Goal: Transaction & Acquisition: Purchase product/service

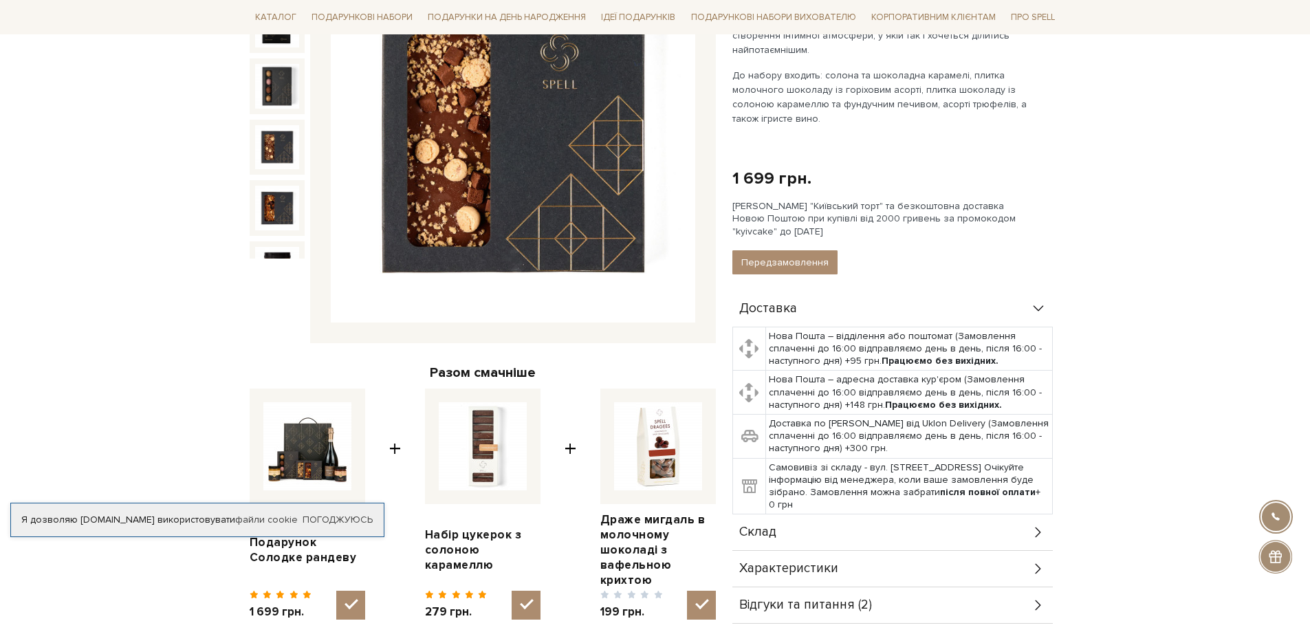
scroll to position [69, 0]
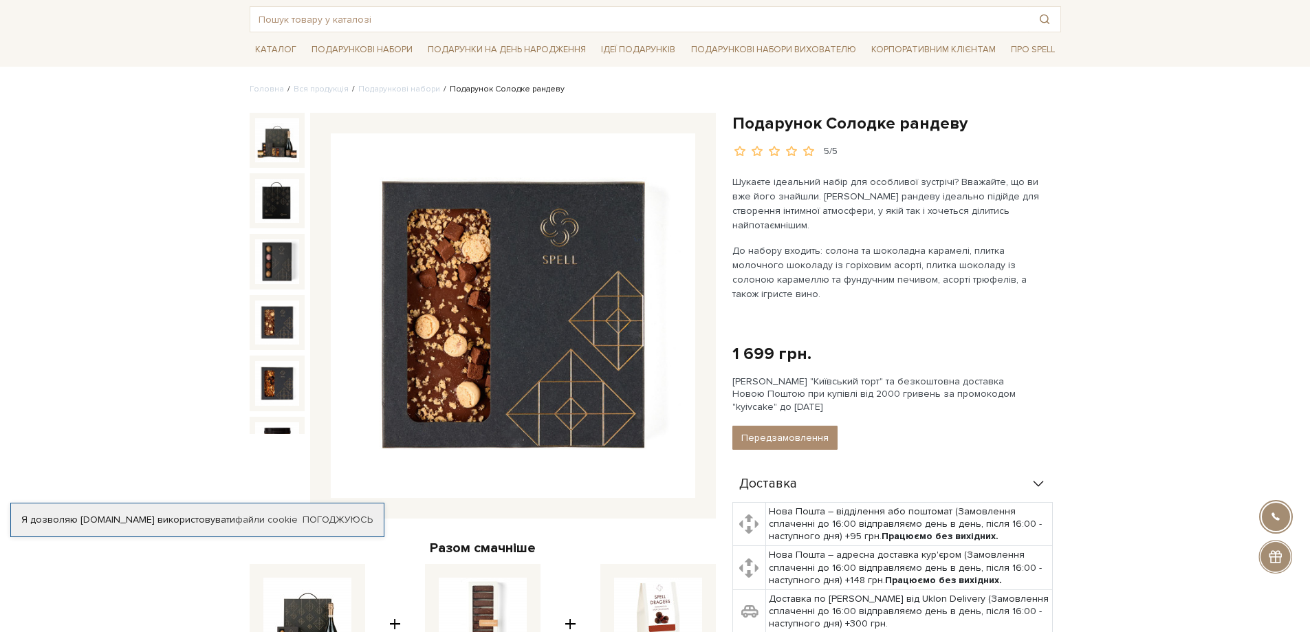
click at [401, 314] on img at bounding box center [513, 315] width 365 height 365
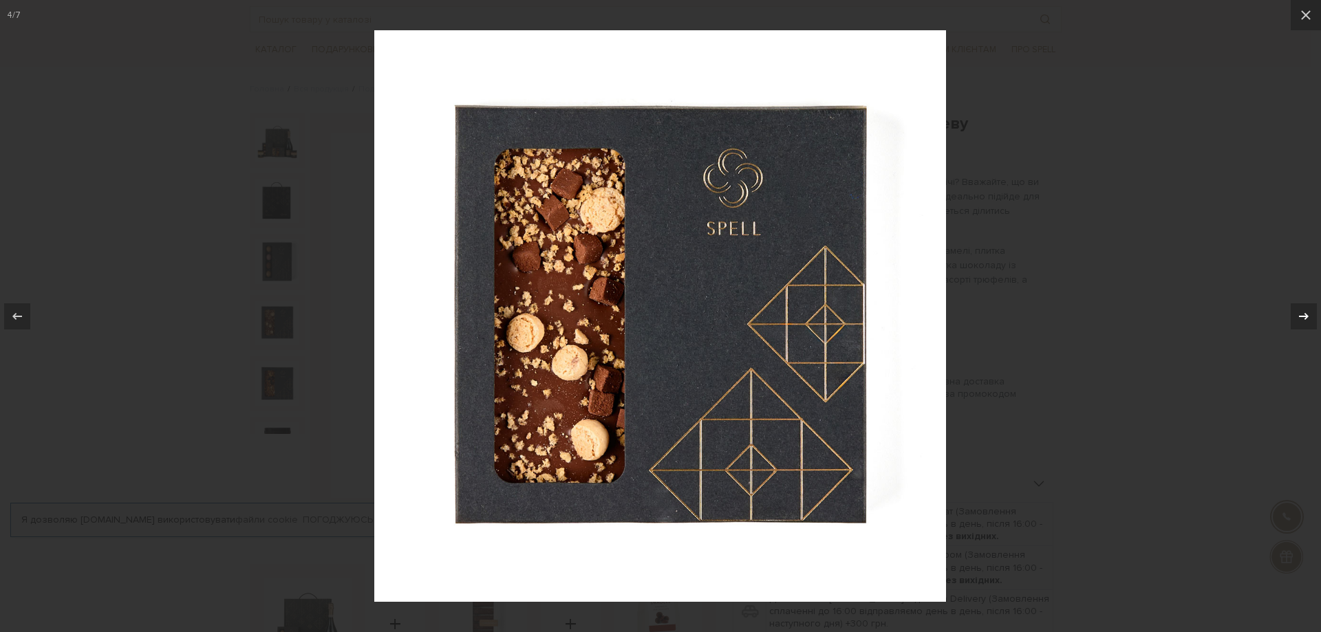
click at [1305, 320] on icon at bounding box center [1303, 316] width 17 height 17
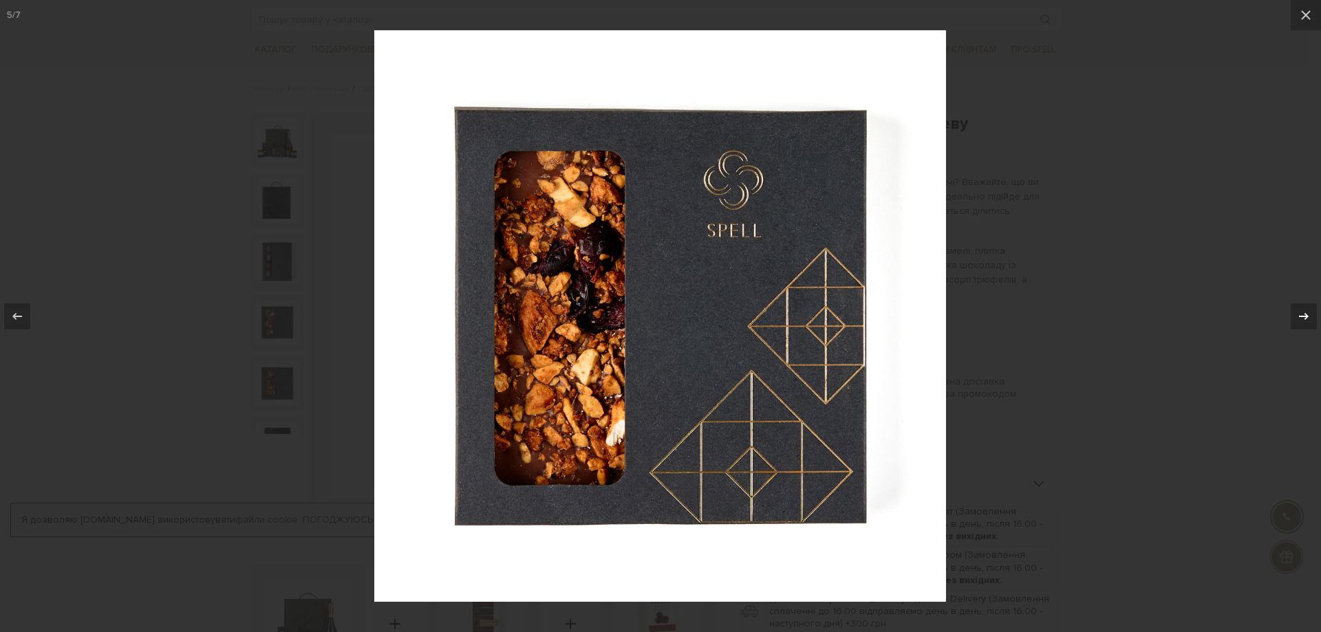
click at [1305, 320] on icon at bounding box center [1303, 316] width 17 height 17
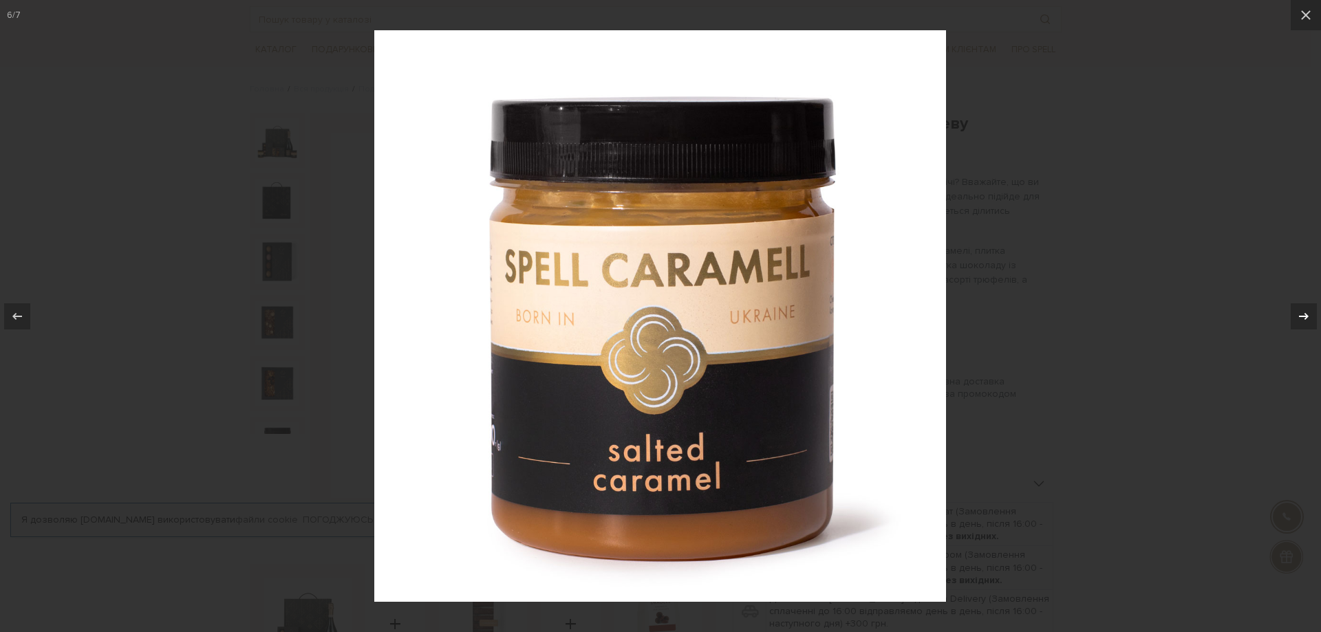
click at [1305, 320] on icon at bounding box center [1303, 316] width 17 height 17
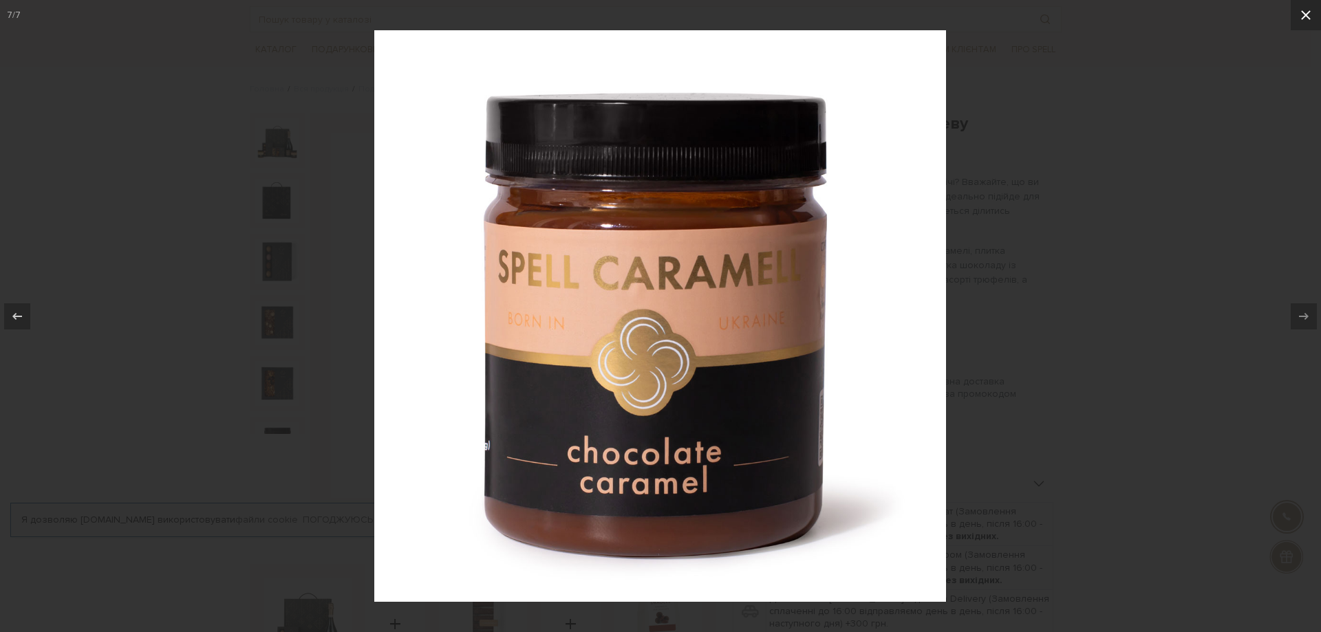
click at [1303, 8] on icon at bounding box center [1305, 15] width 17 height 17
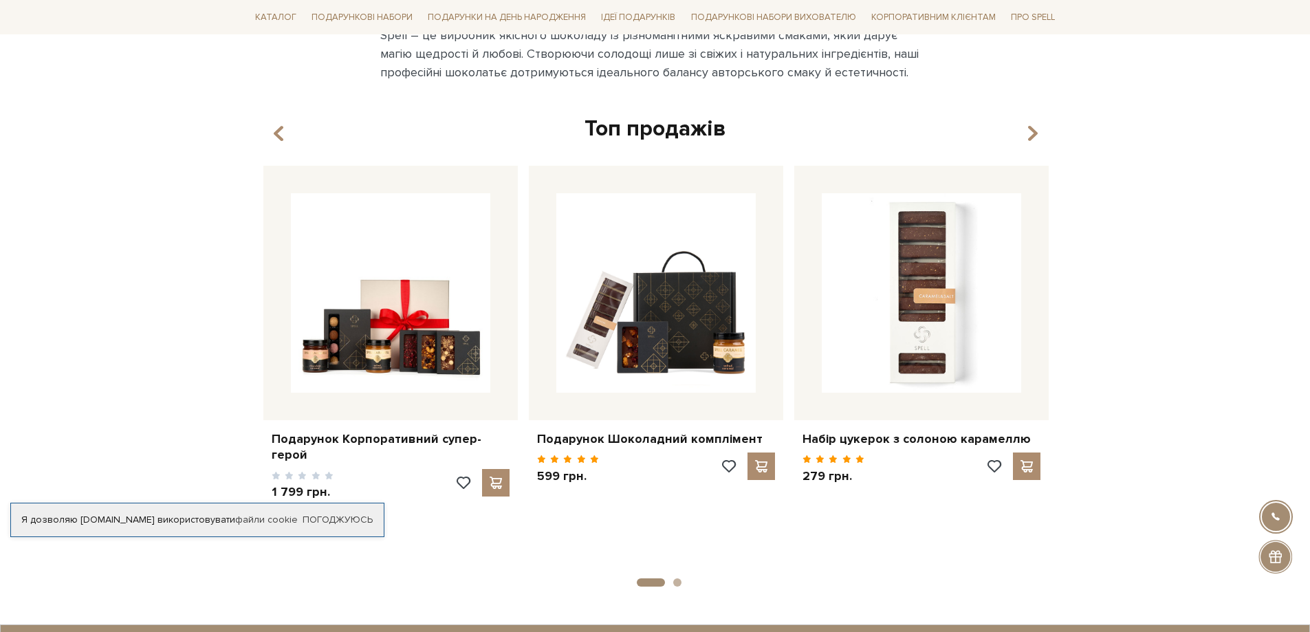
scroll to position [1032, 0]
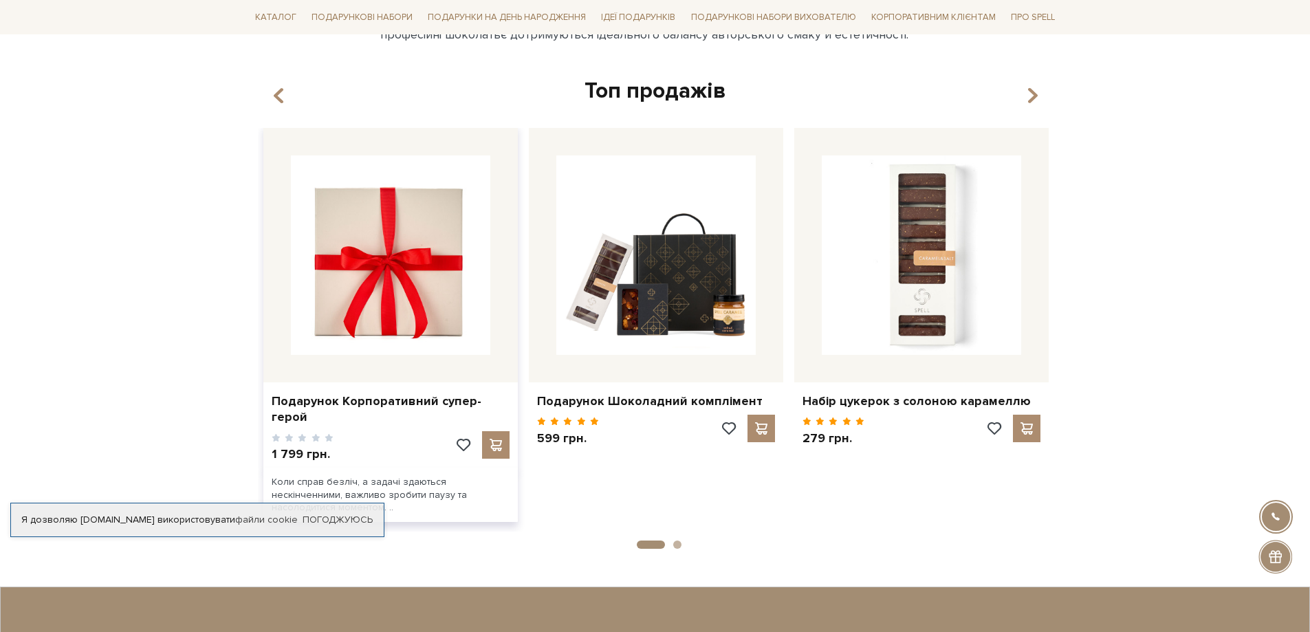
click at [369, 307] on img at bounding box center [390, 254] width 199 height 199
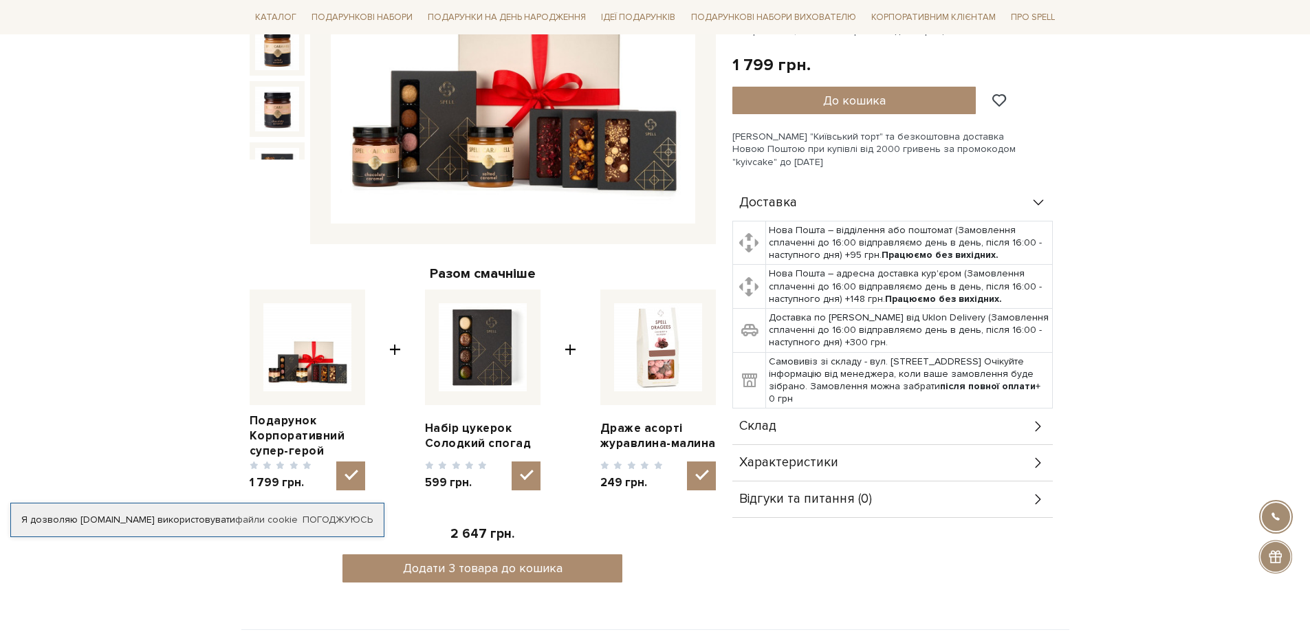
scroll to position [344, 0]
click at [343, 521] on link "Погоджуюсь" at bounding box center [338, 520] width 70 height 12
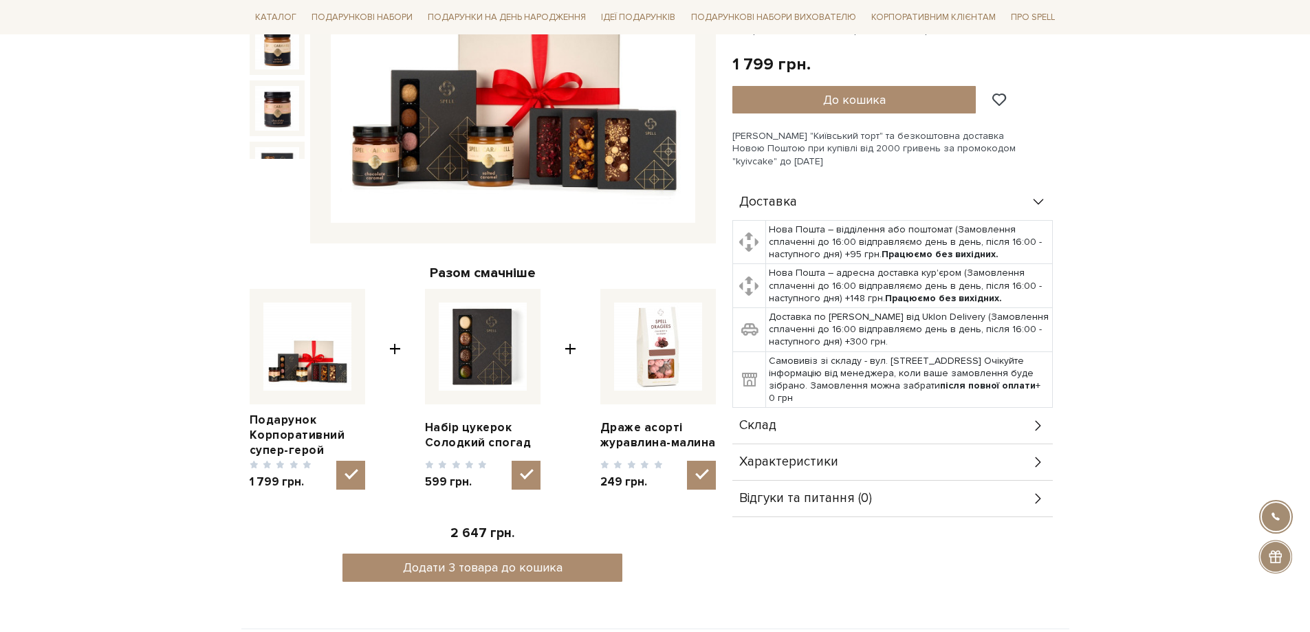
click at [1034, 467] on icon at bounding box center [1038, 462] width 15 height 15
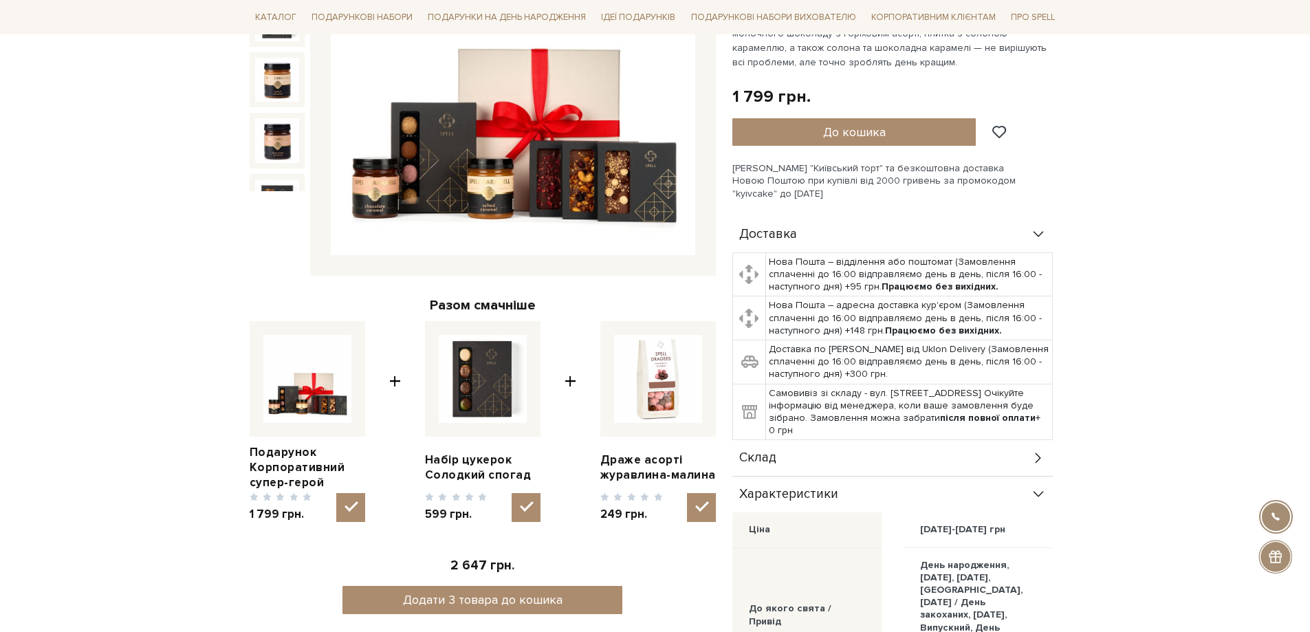
scroll to position [275, 0]
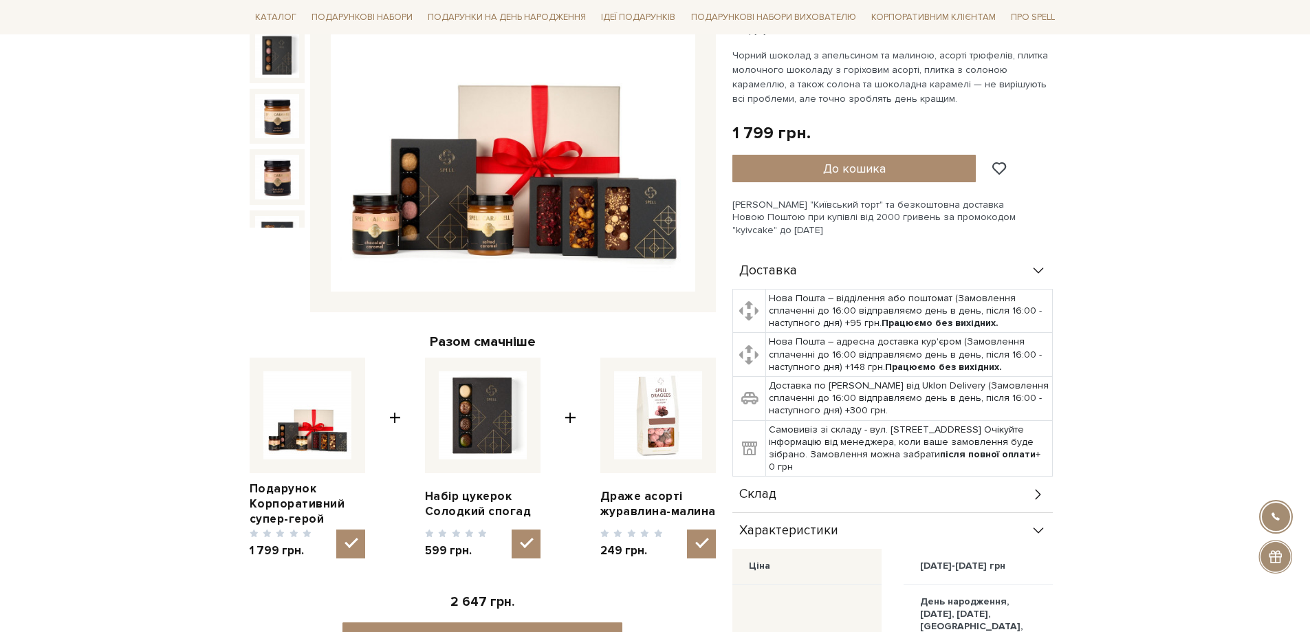
click at [1055, 266] on div "Доставка Нова Пошта – відділення або поштомат (Замовлення сплаченні до 16:00 ві…" at bounding box center [896, 575] width 329 height 644
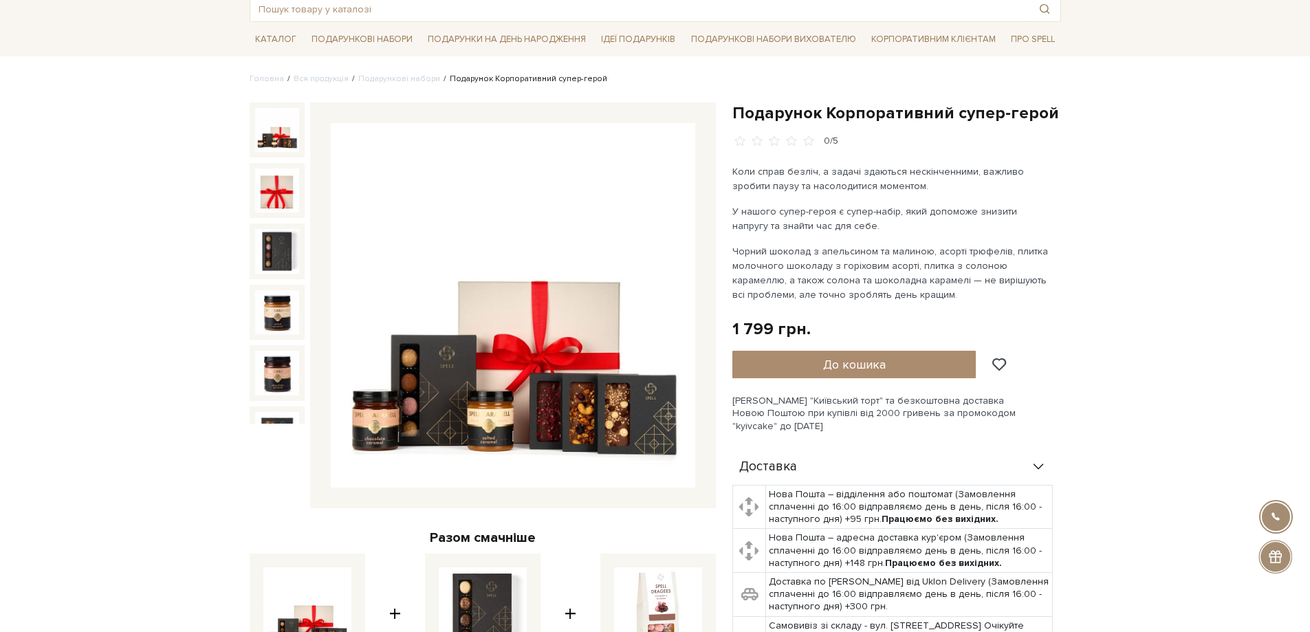
scroll to position [0, 0]
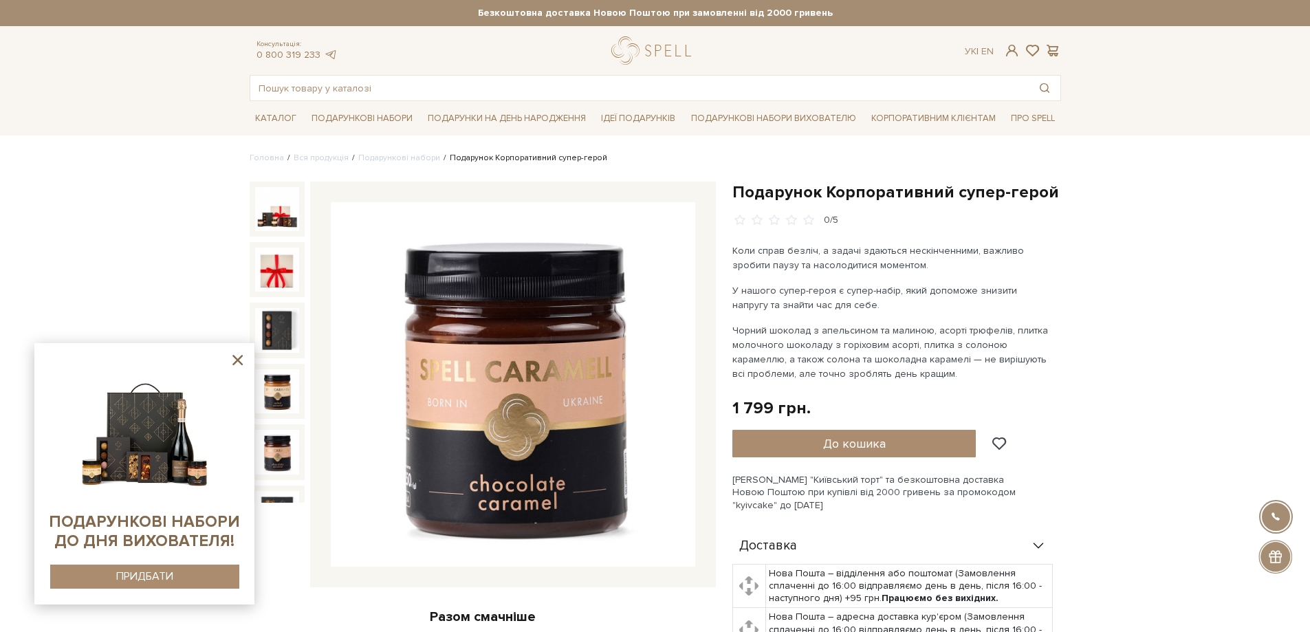
click at [174, 479] on img at bounding box center [144, 429] width 140 height 140
click at [138, 571] on div "ПРИДБАТИ" at bounding box center [144, 576] width 57 height 13
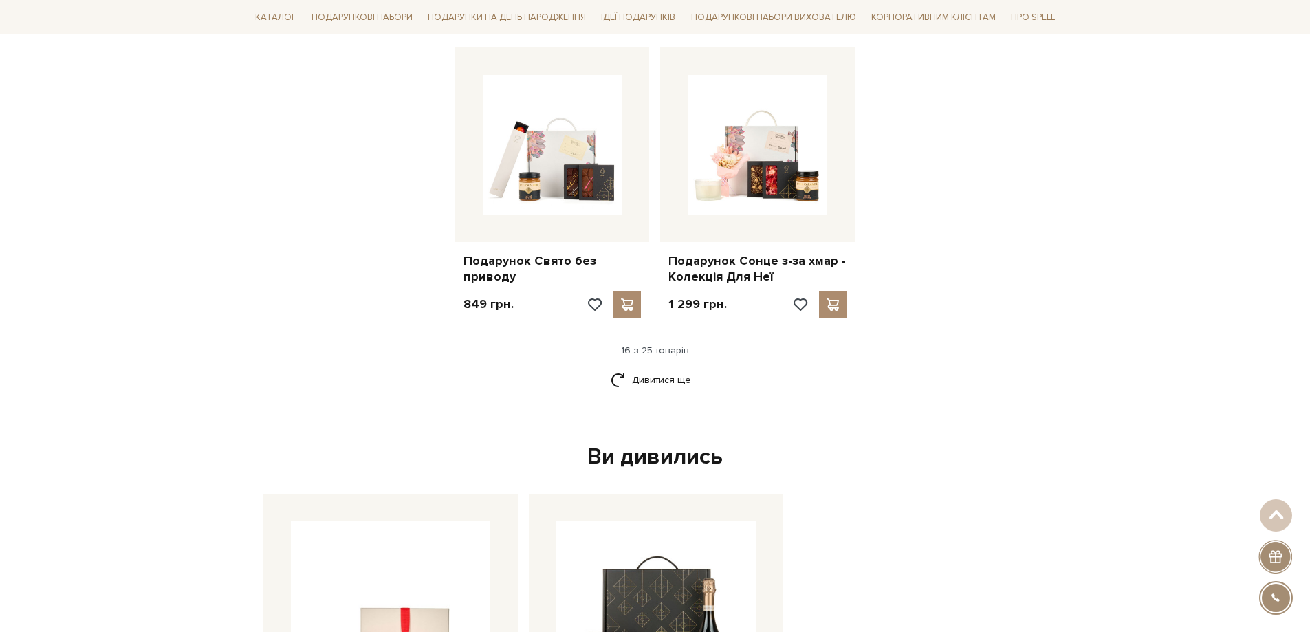
scroll to position [1788, 0]
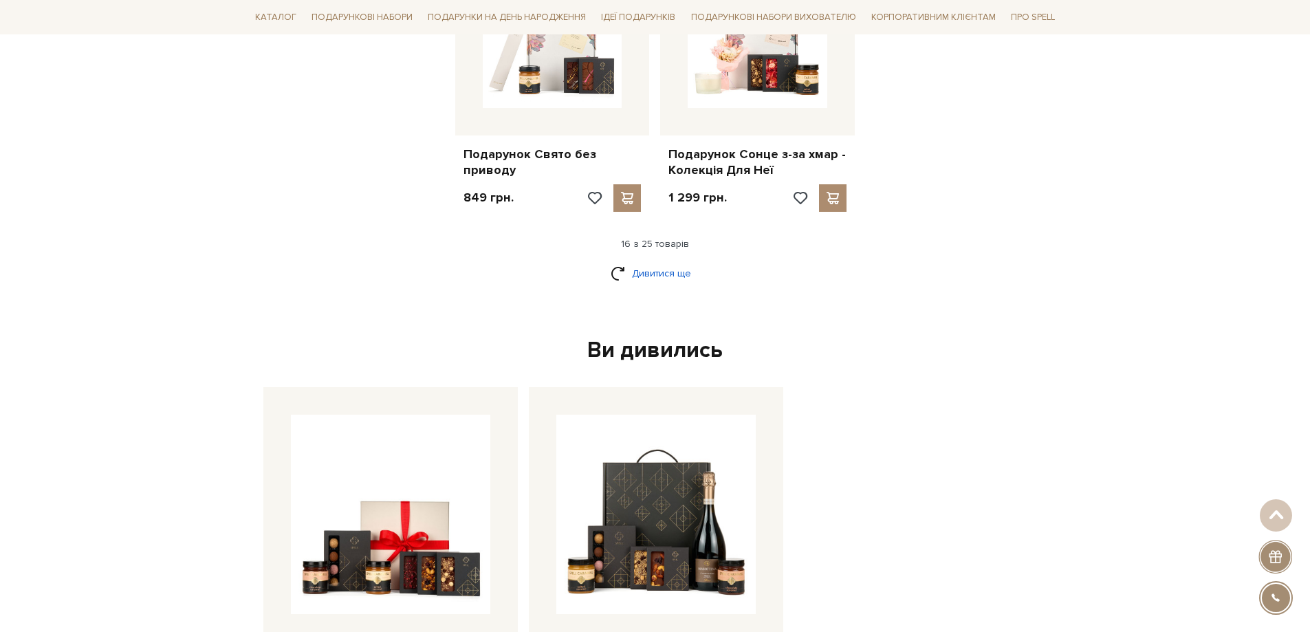
click at [651, 261] on link "Дивитися ще" at bounding box center [655, 273] width 89 height 24
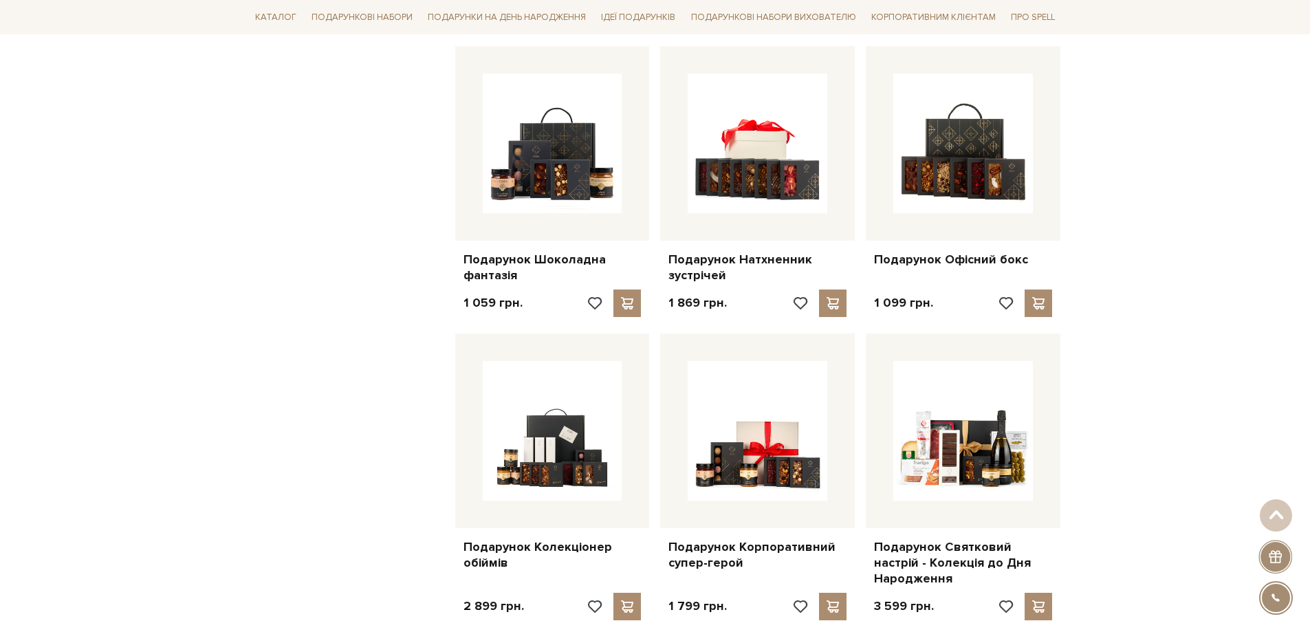
scroll to position [1995, 0]
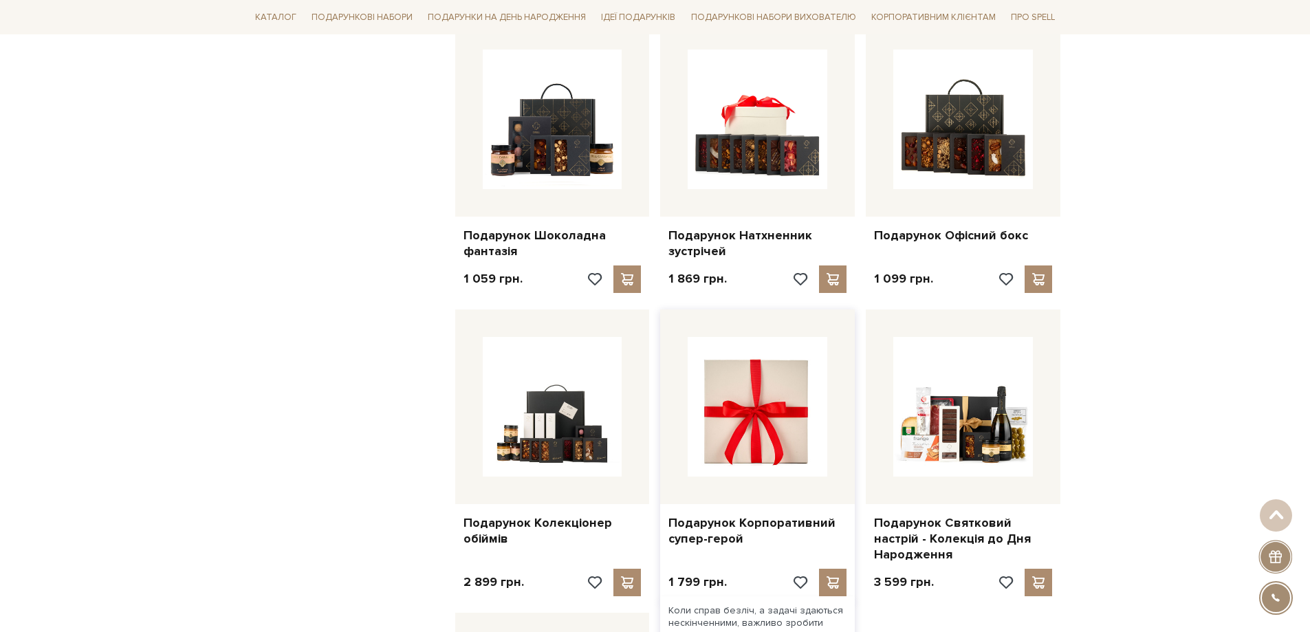
click at [763, 400] on img at bounding box center [758, 407] width 140 height 140
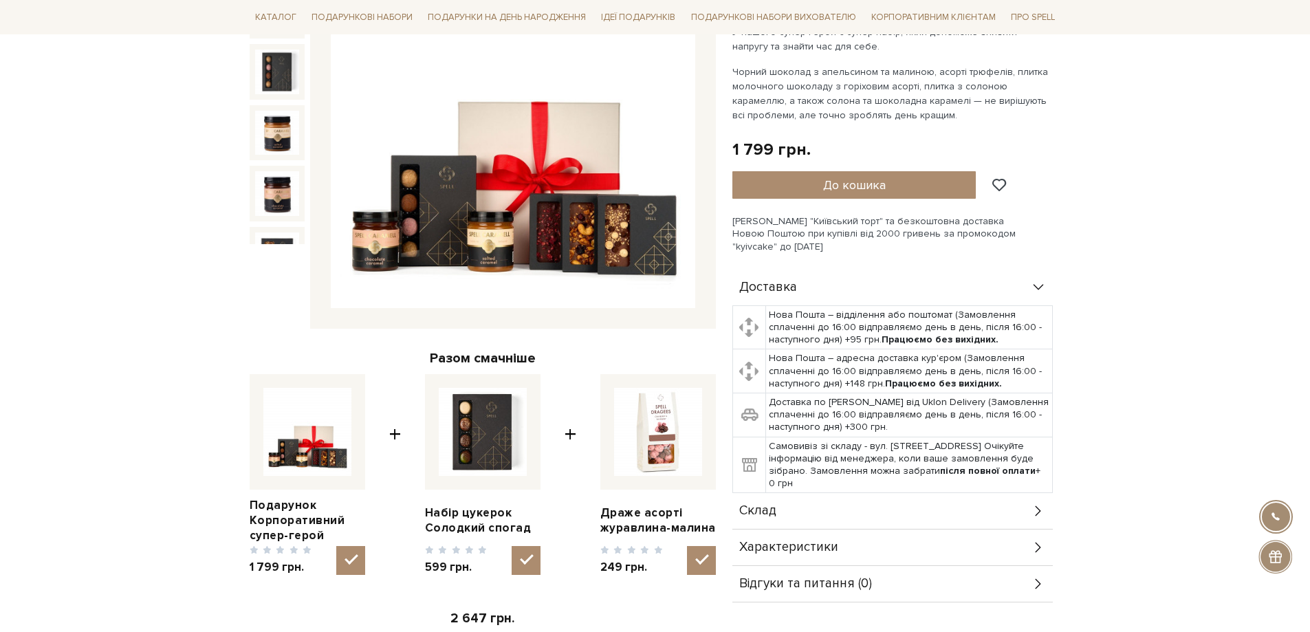
scroll to position [275, 0]
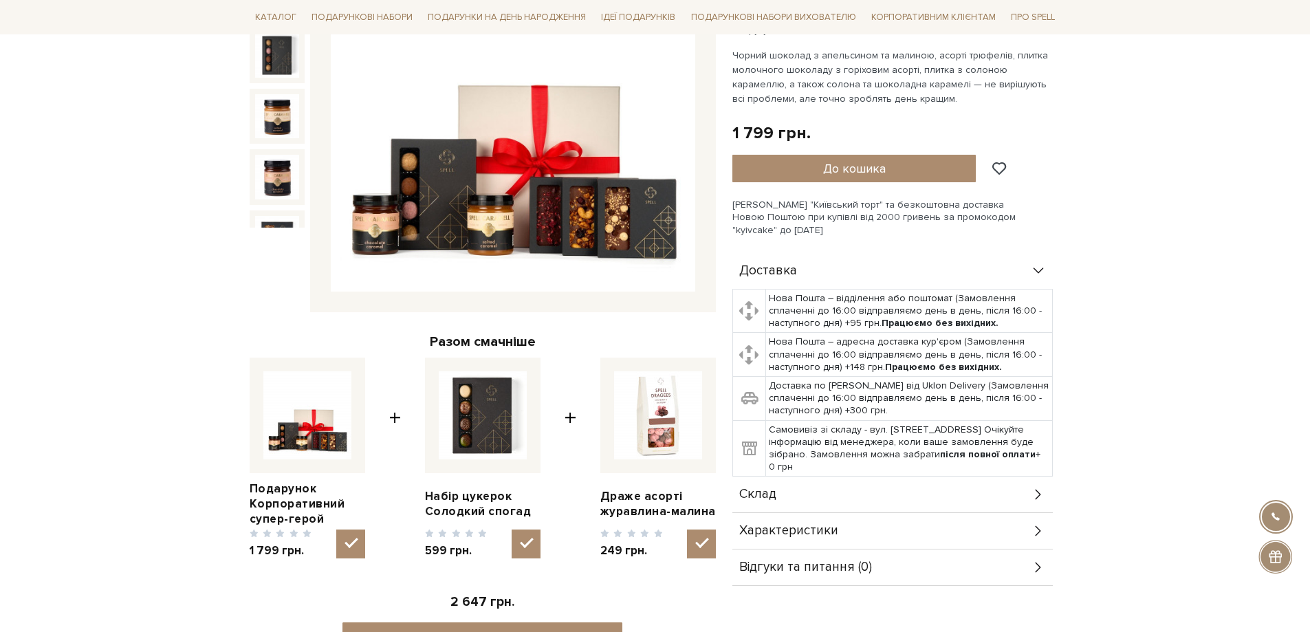
click at [903, 492] on div "Склад" at bounding box center [892, 495] width 321 height 36
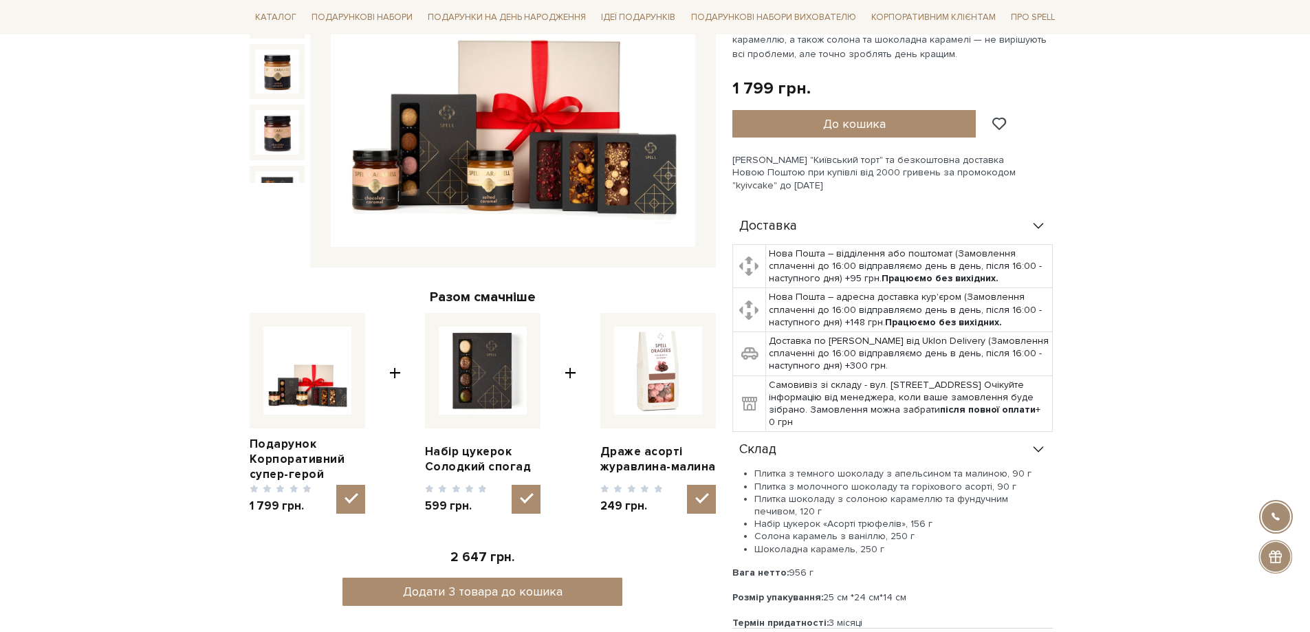
scroll to position [344, 0]
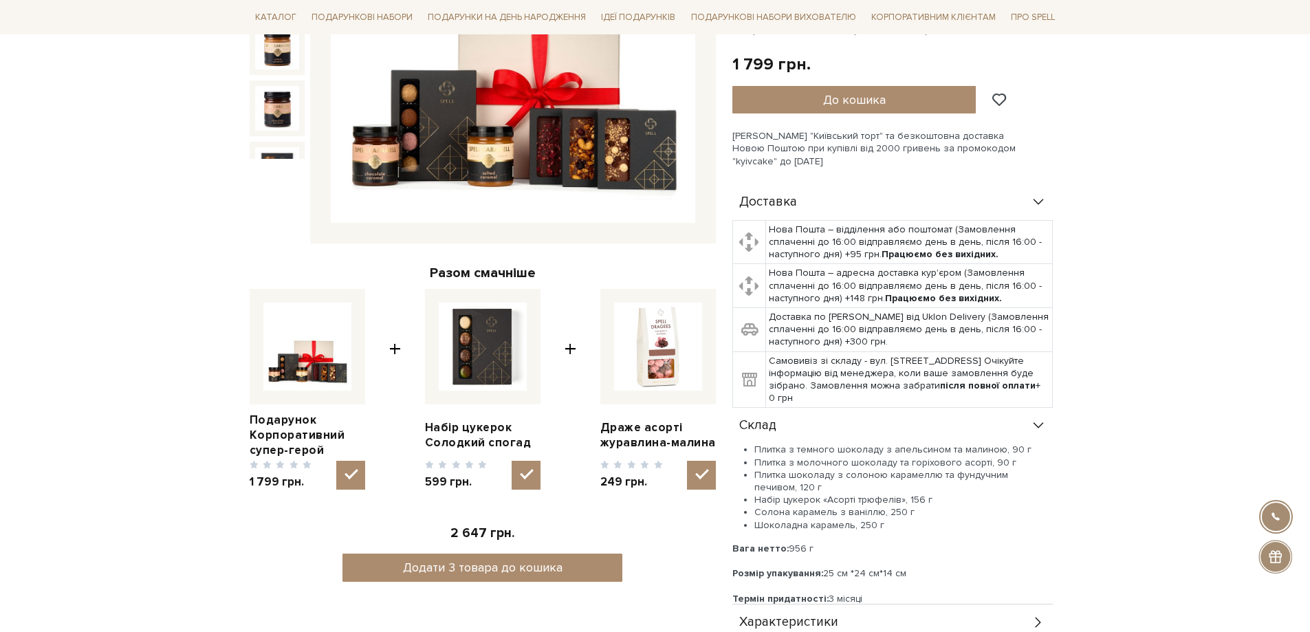
click at [509, 128] on img at bounding box center [513, 40] width 365 height 365
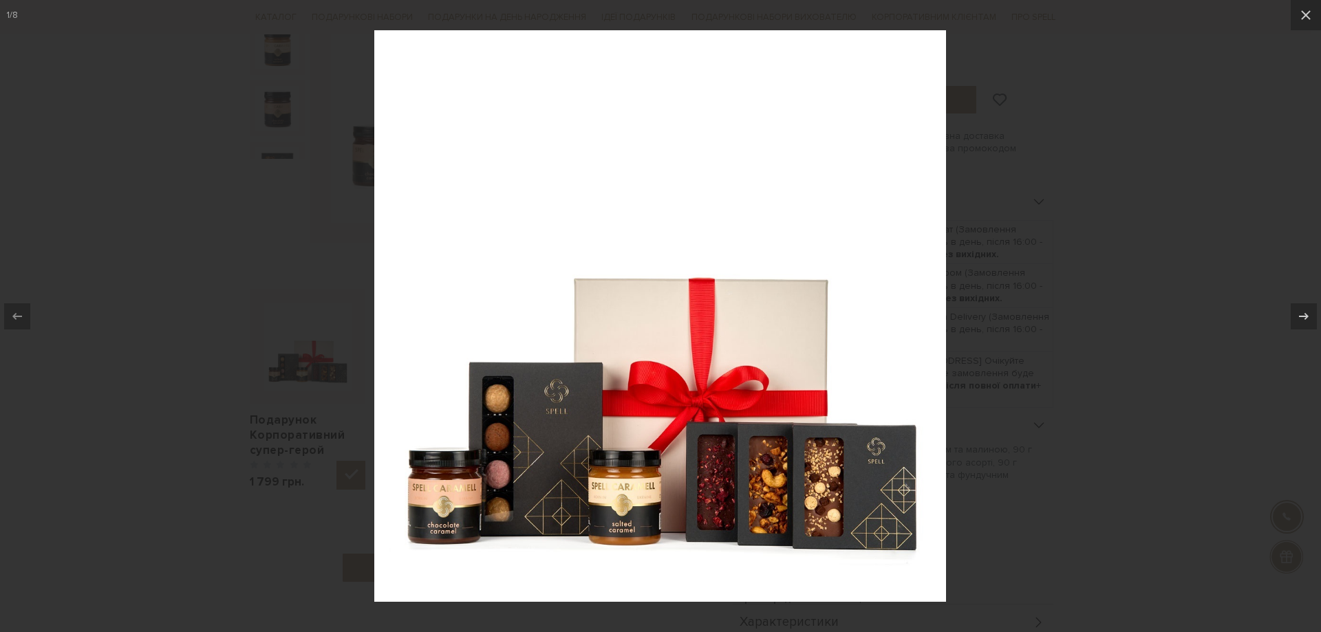
click at [877, 420] on img at bounding box center [660, 316] width 572 height 572
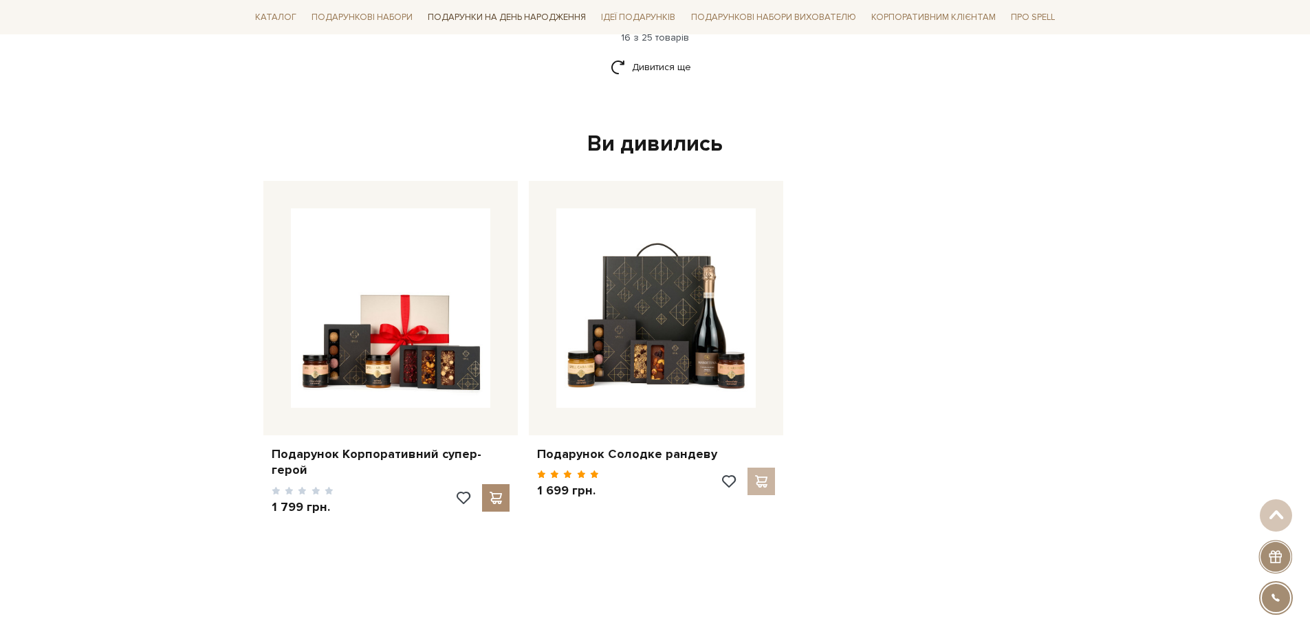
scroll to position [1995, 0]
